Goal: Navigation & Orientation: Find specific page/section

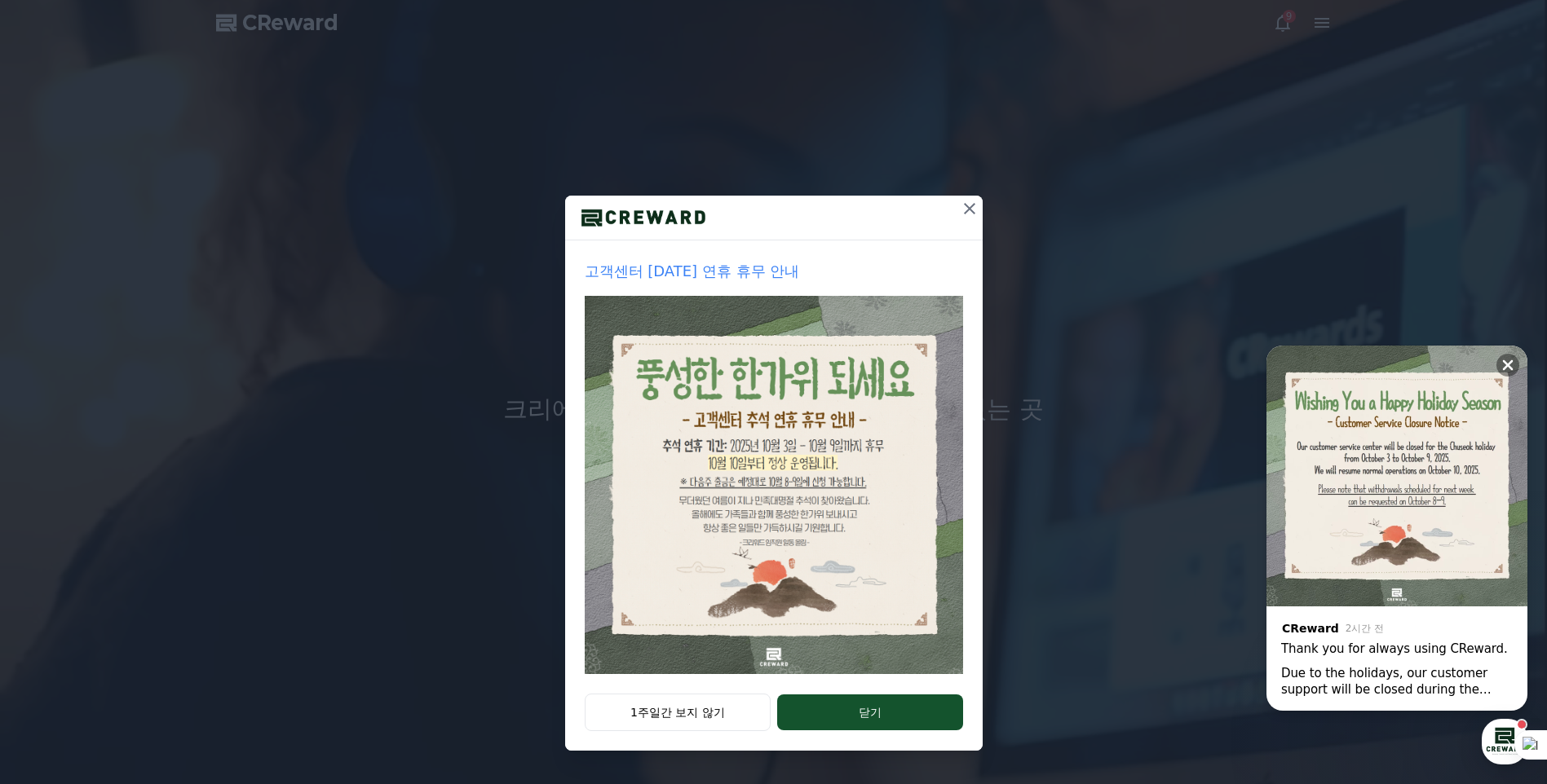
drag, startPoint x: 969, startPoint y: 211, endPoint x: 963, endPoint y: 218, distance: 9.2
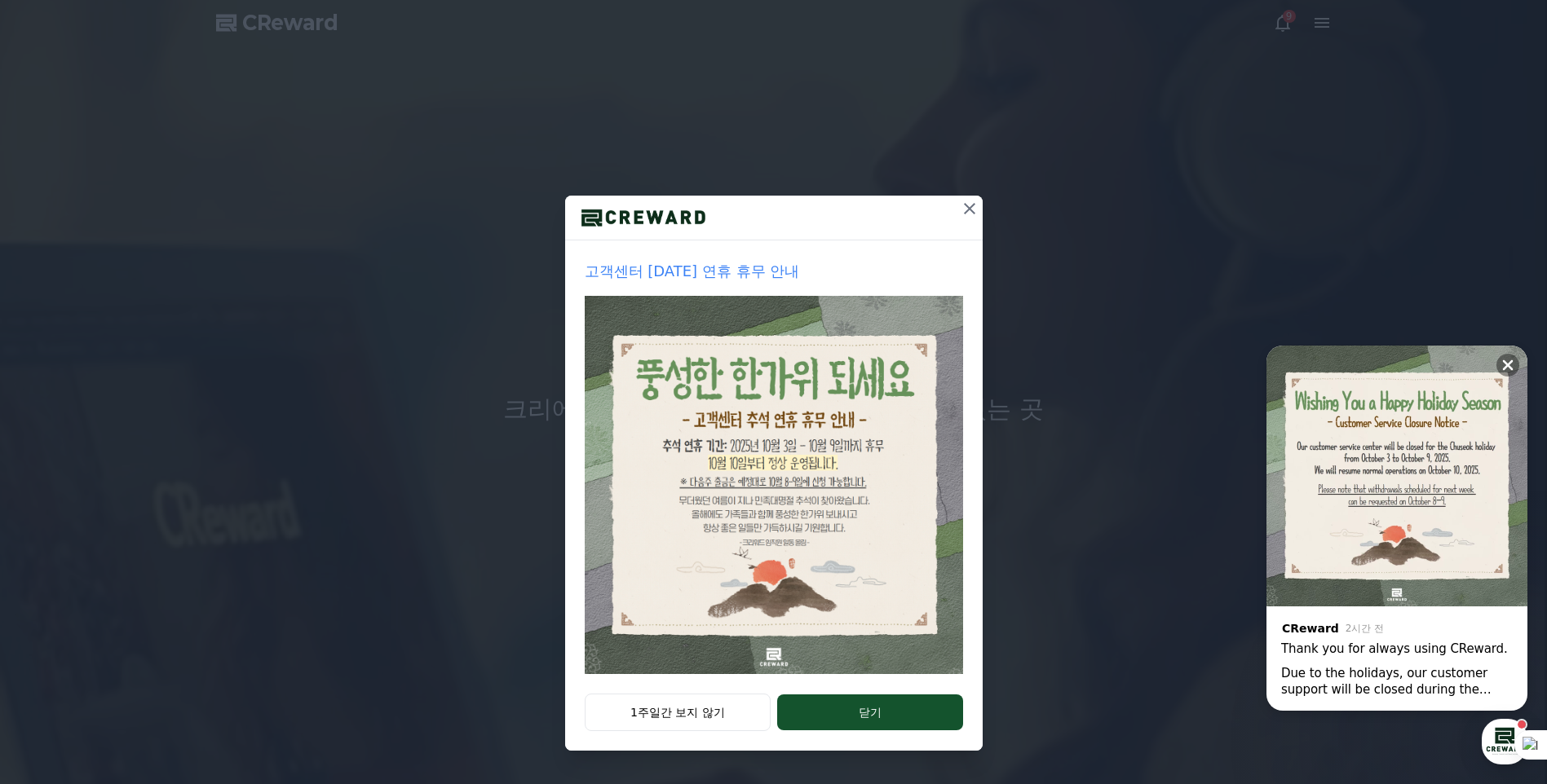
click at [969, 211] on icon at bounding box center [970, 209] width 20 height 20
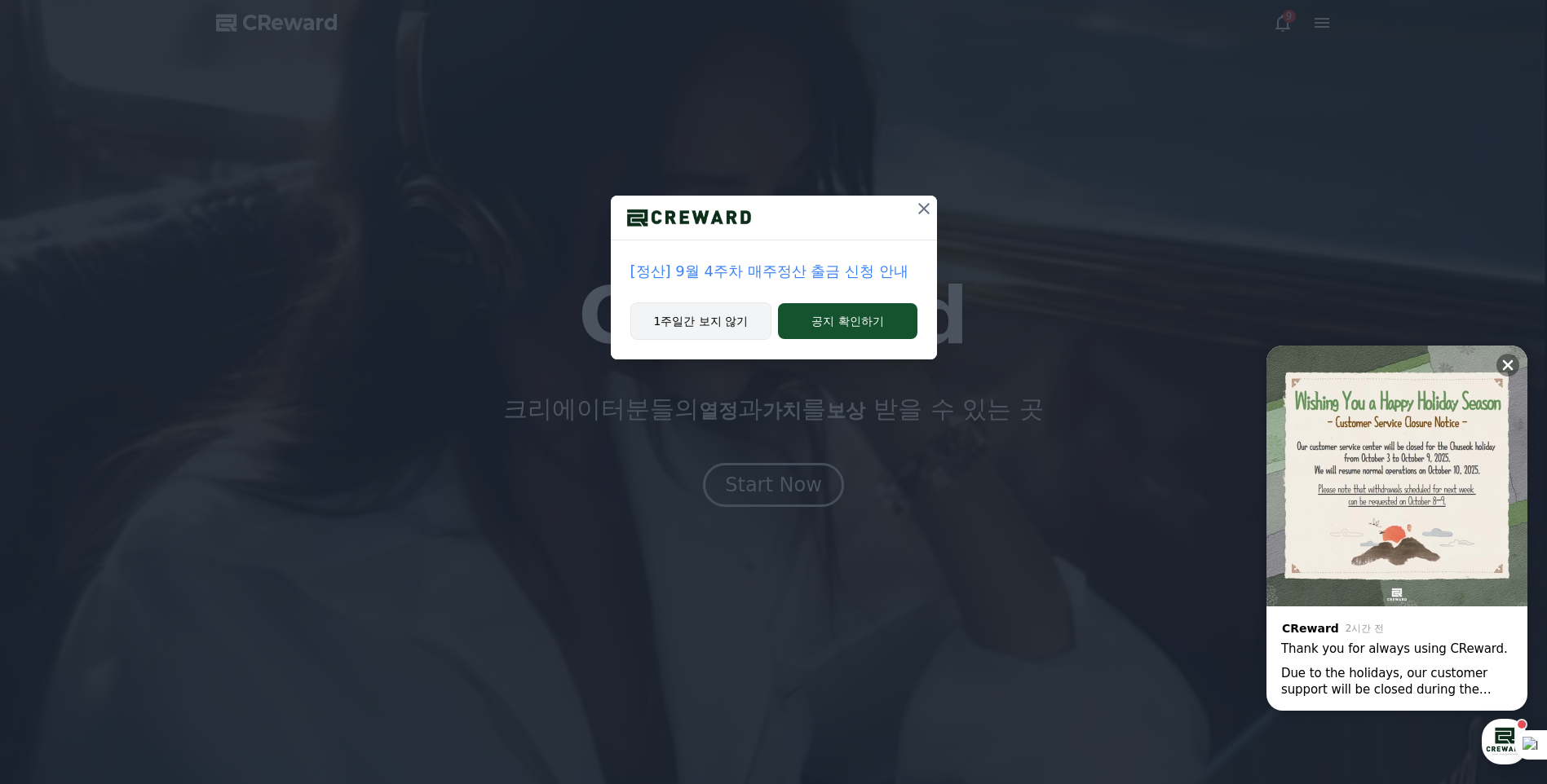
click at [704, 324] on button "1주일간 보지 않기" at bounding box center [701, 320] width 142 height 37
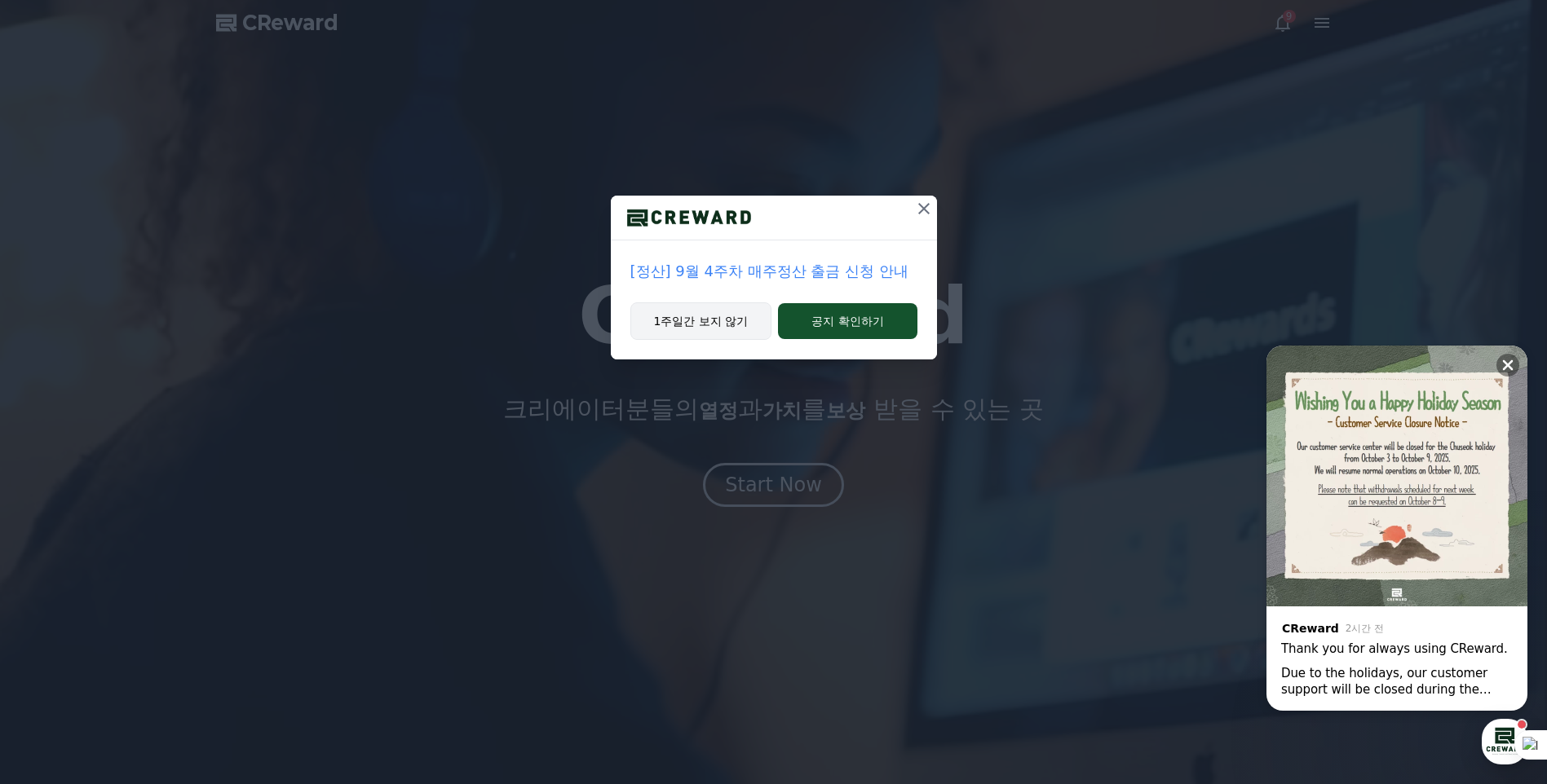
click at [704, 324] on h1 "CReward" at bounding box center [773, 316] width 390 height 78
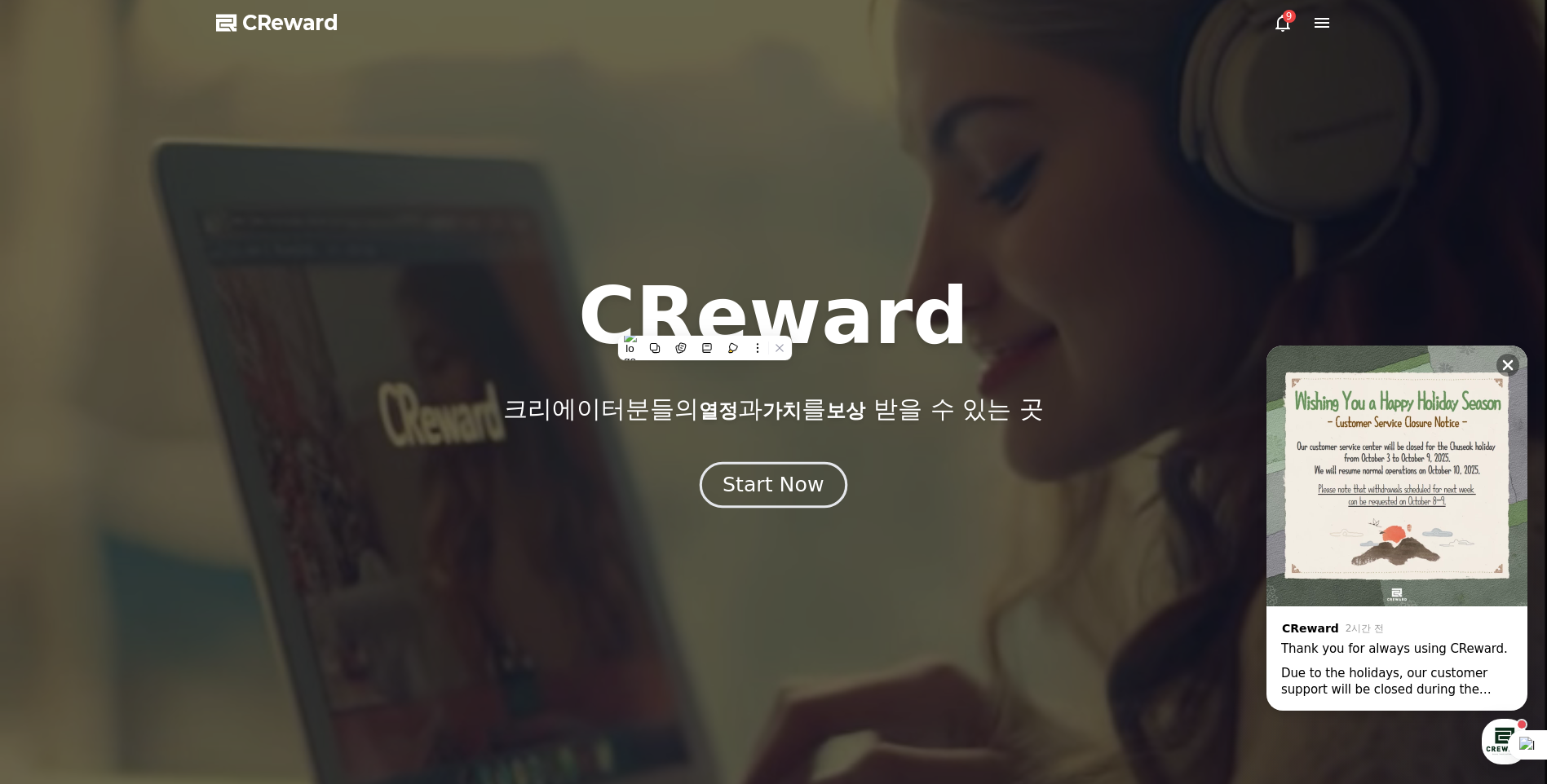
drag, startPoint x: 704, startPoint y: 324, endPoint x: 785, endPoint y: 487, distance: 182.0
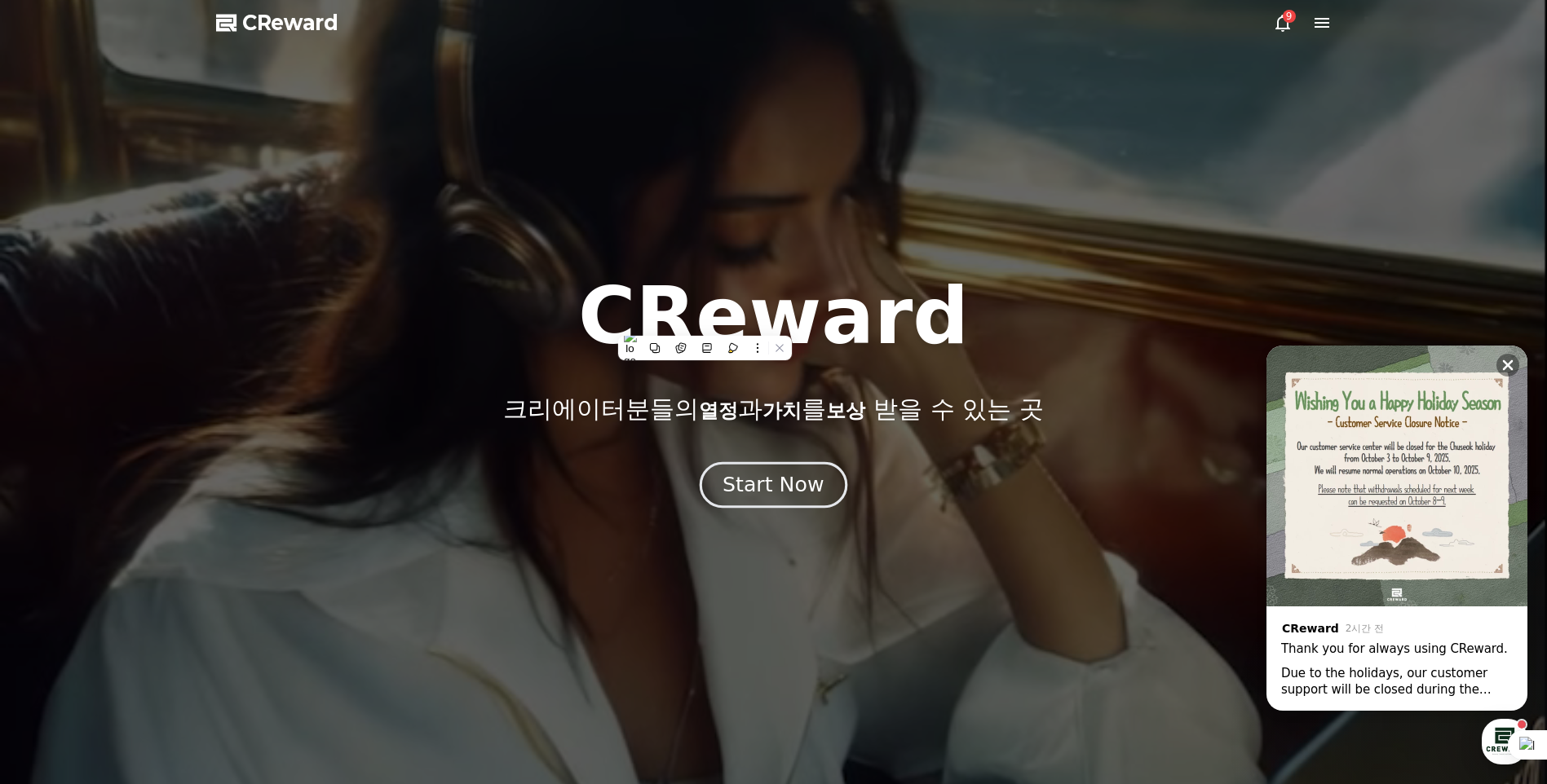
click at [785, 487] on div "Start Now" at bounding box center [773, 484] width 101 height 27
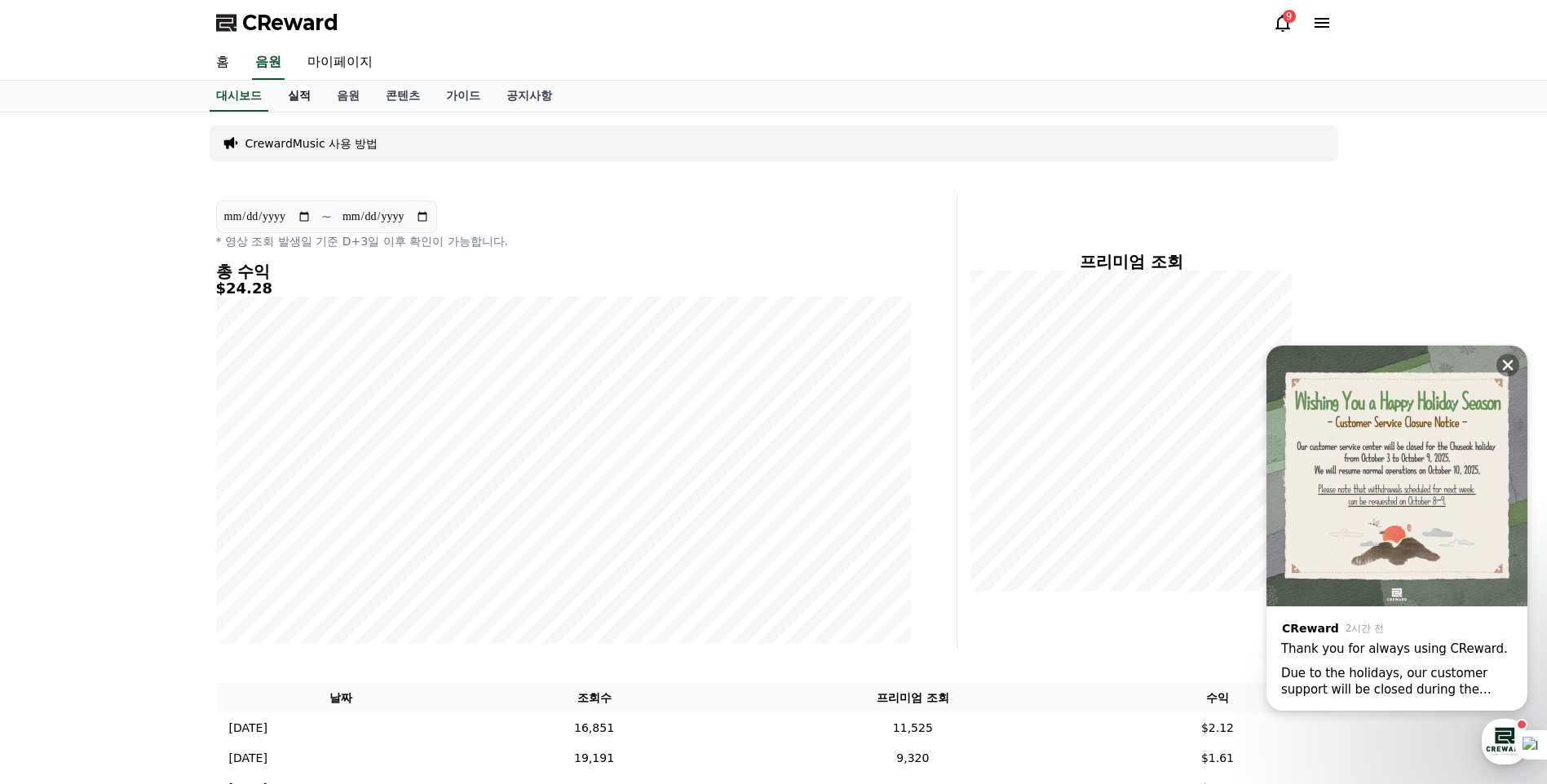
click at [296, 93] on link "실적" at bounding box center [299, 96] width 49 height 31
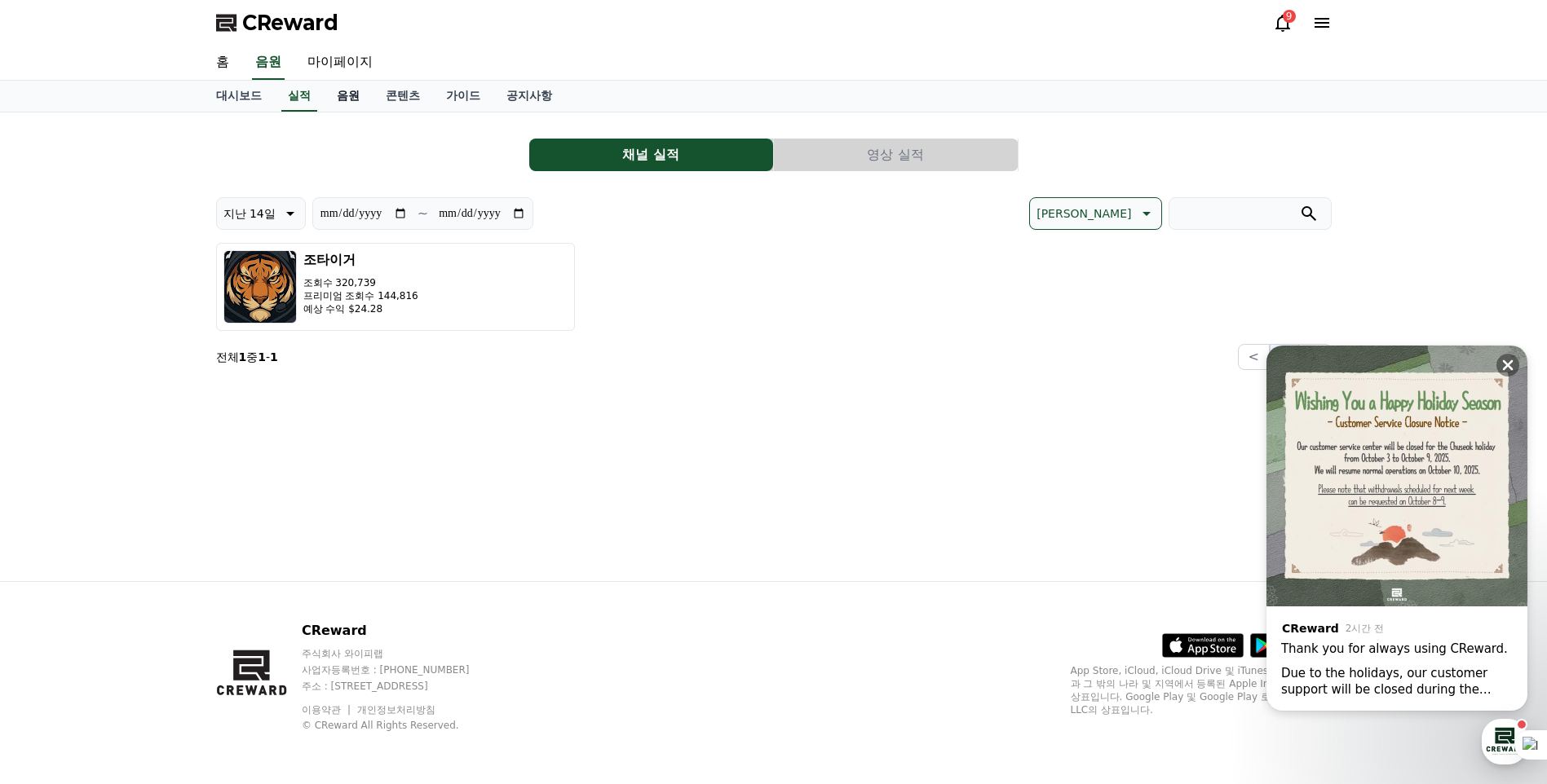
click at [336, 93] on link "음원" at bounding box center [348, 96] width 49 height 31
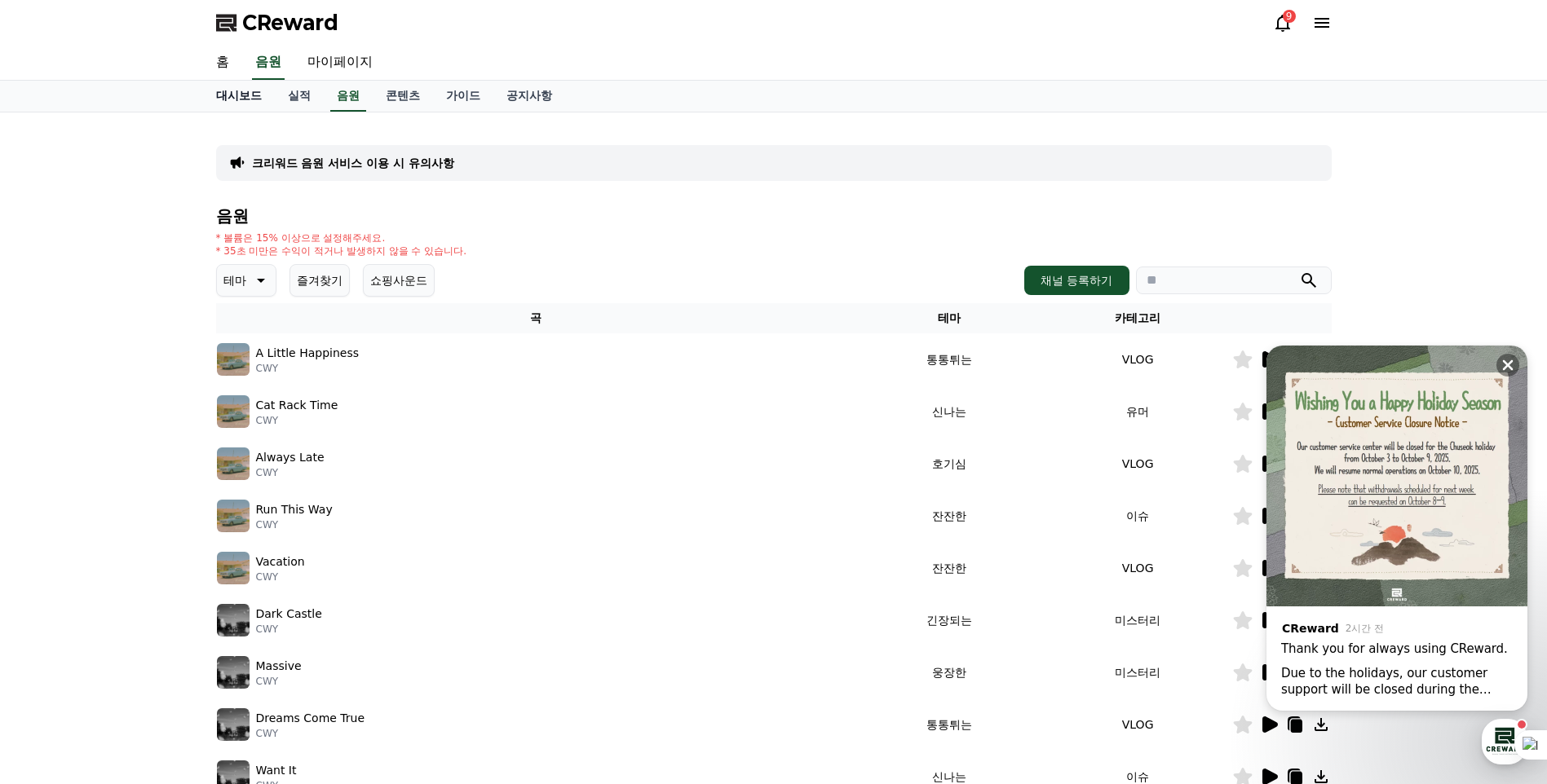
click at [241, 93] on link "대시보드" at bounding box center [239, 96] width 72 height 31
